Goal: Transaction & Acquisition: Purchase product/service

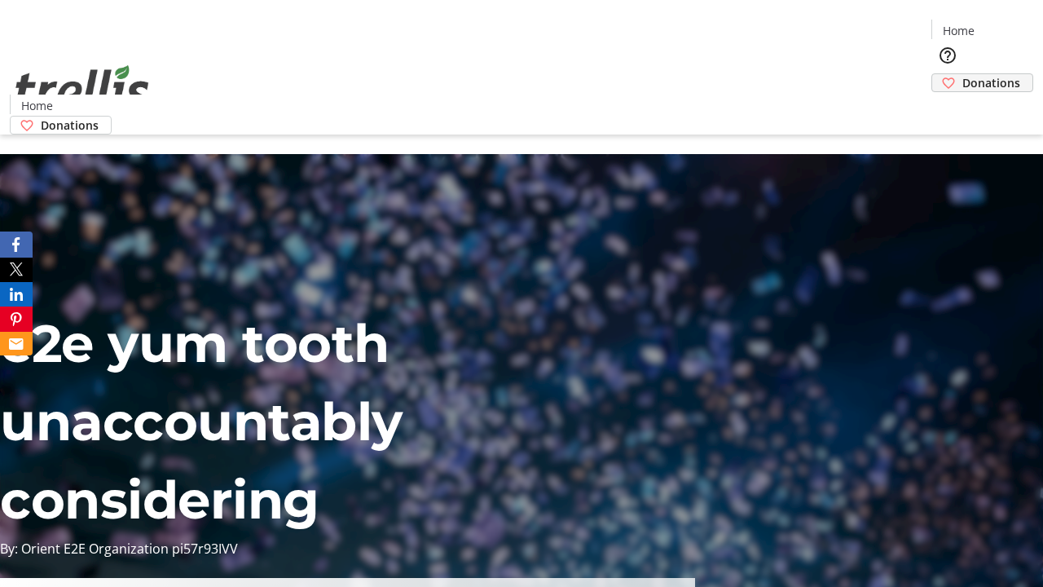
click at [962, 74] on span "Donations" at bounding box center [991, 82] width 58 height 17
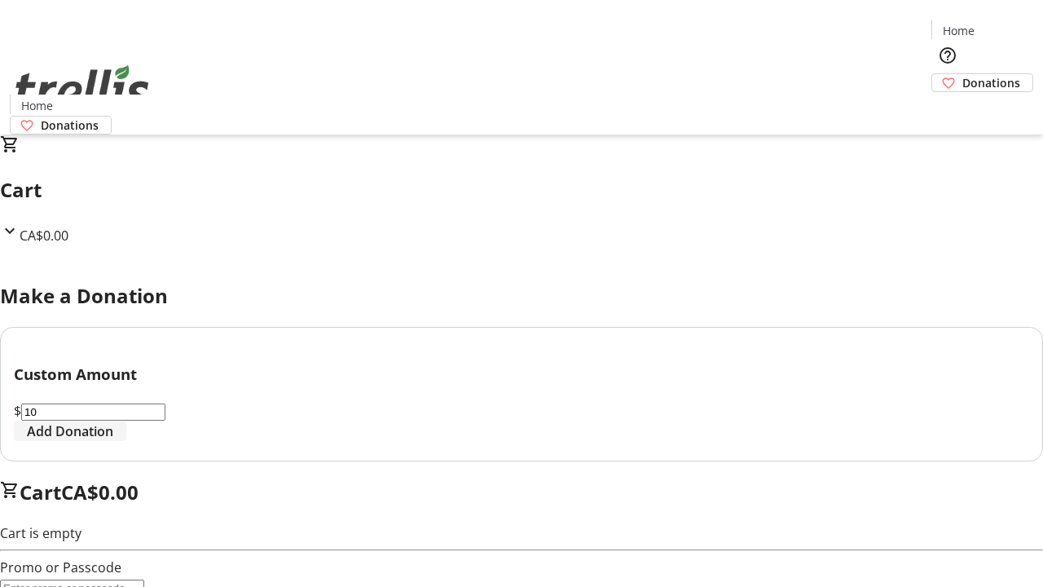
click at [113, 441] on span "Add Donation" at bounding box center [70, 431] width 86 height 20
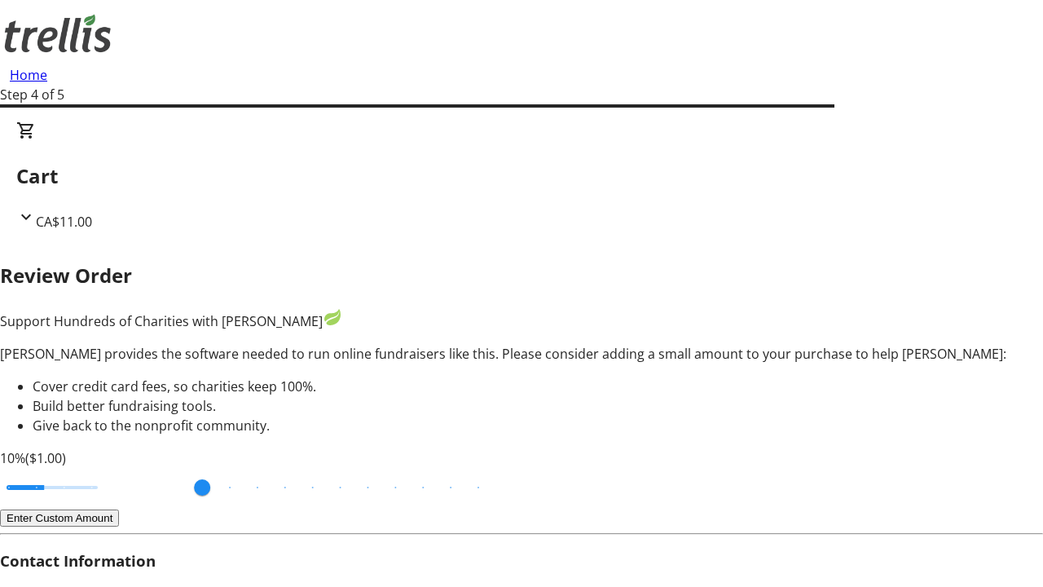
click at [119, 509] on button "Enter Custom Amount" at bounding box center [59, 517] width 119 height 17
